Goal: Task Accomplishment & Management: Use online tool/utility

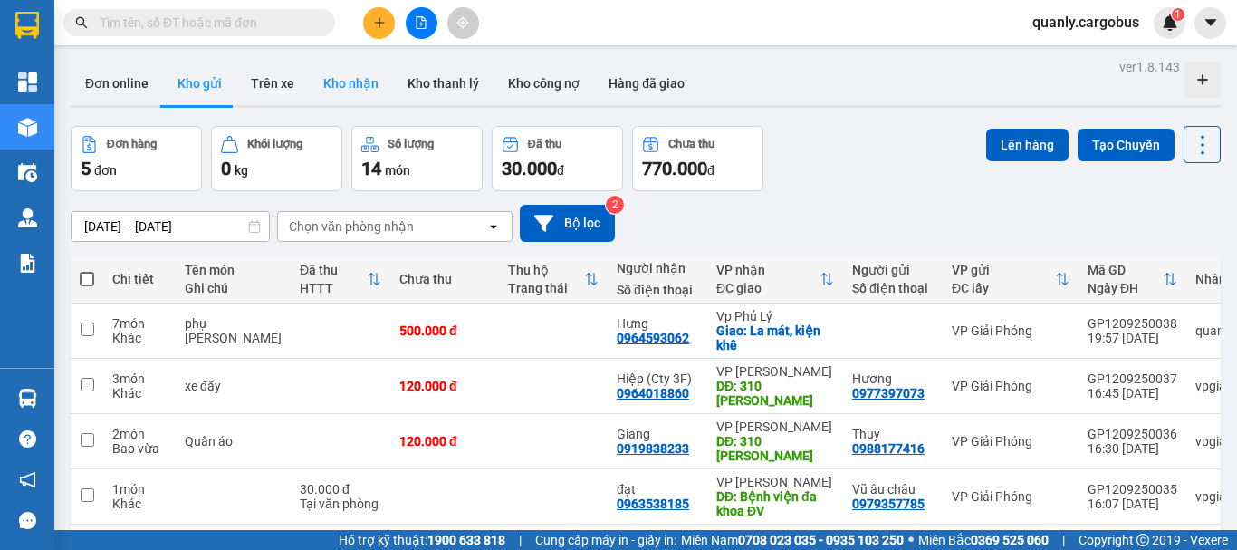
click at [359, 88] on button "Kho nhận" at bounding box center [351, 83] width 84 height 43
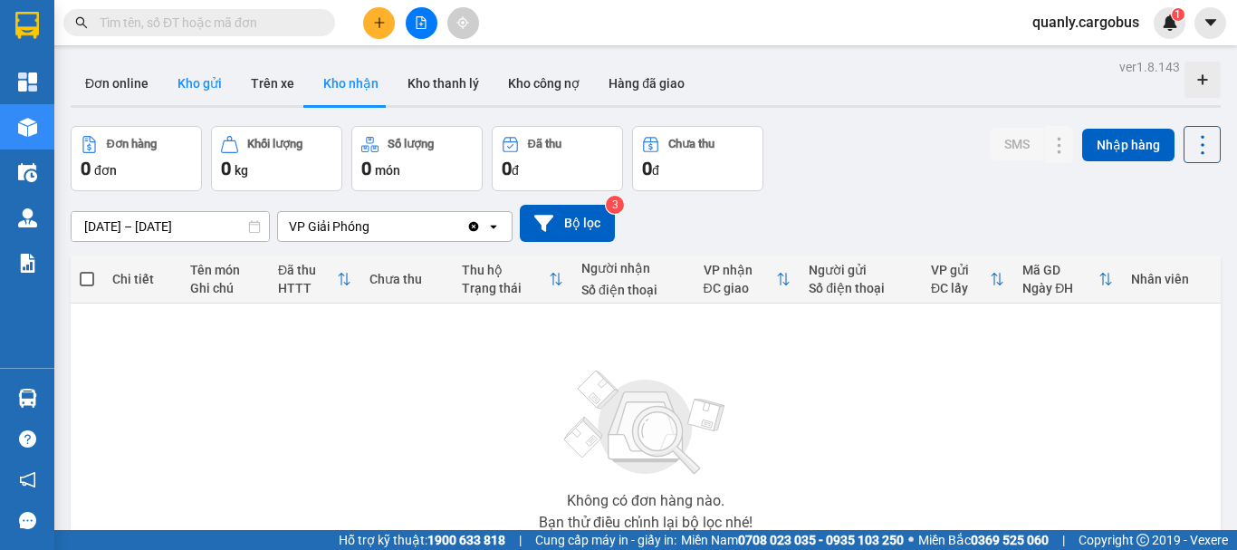
click at [198, 86] on button "Kho gửi" at bounding box center [199, 83] width 73 height 43
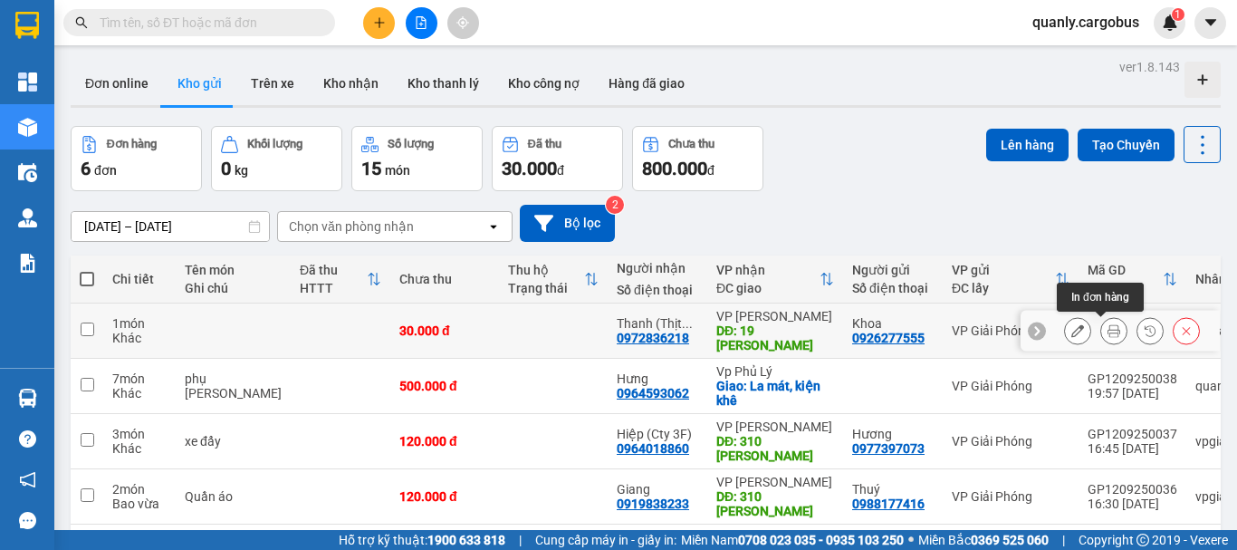
click at [1102, 322] on button at bounding box center [1113, 331] width 25 height 32
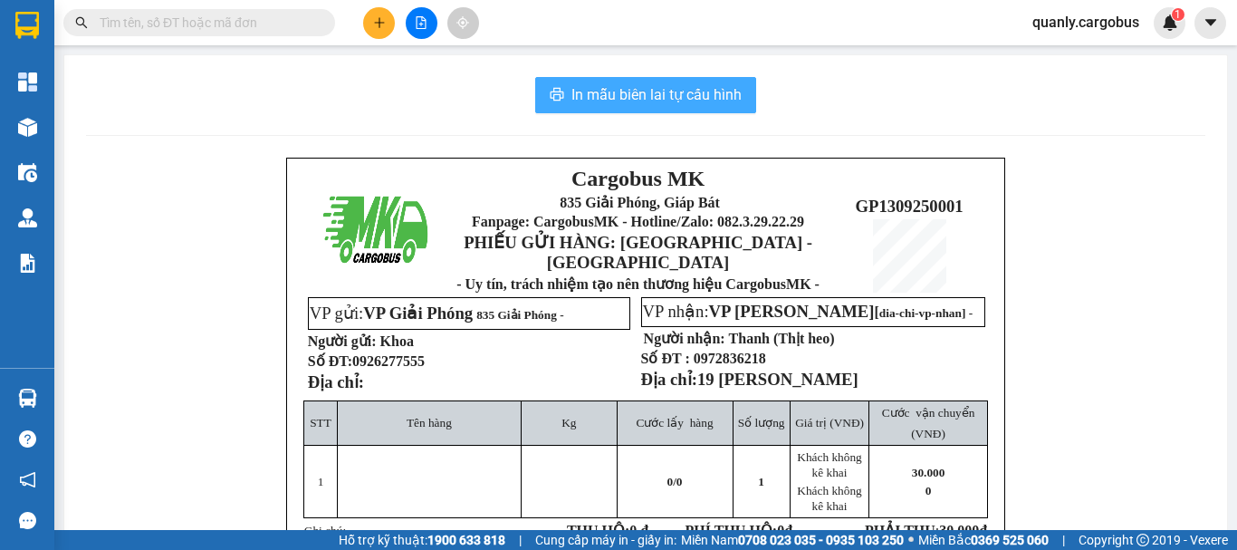
click at [650, 91] on span "In mẫu biên lai tự cấu hình" at bounding box center [657, 94] width 170 height 23
